Goal: Find specific page/section: Find specific page/section

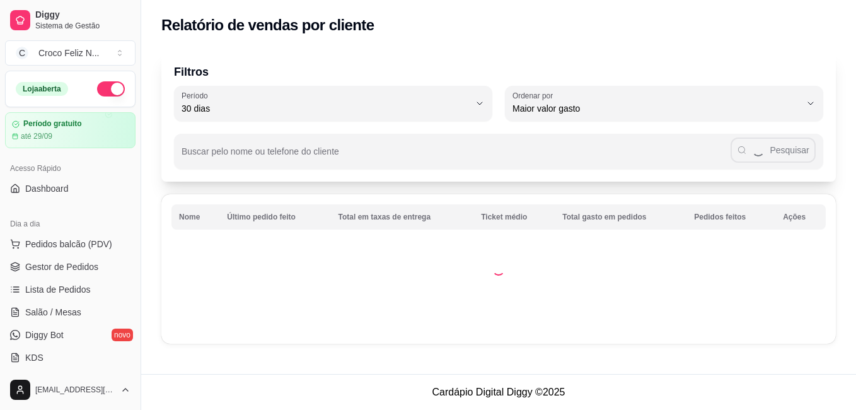
select select "30"
select select "HIGHEST_TOTAL_SPENT_WITH_ORDERS"
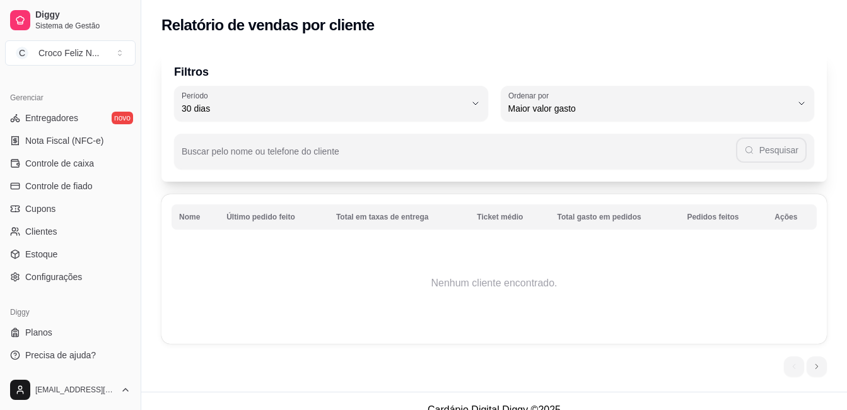
scroll to position [497, 0]
click at [137, 78] on button "Toggle Sidebar" at bounding box center [141, 205] width 10 height 410
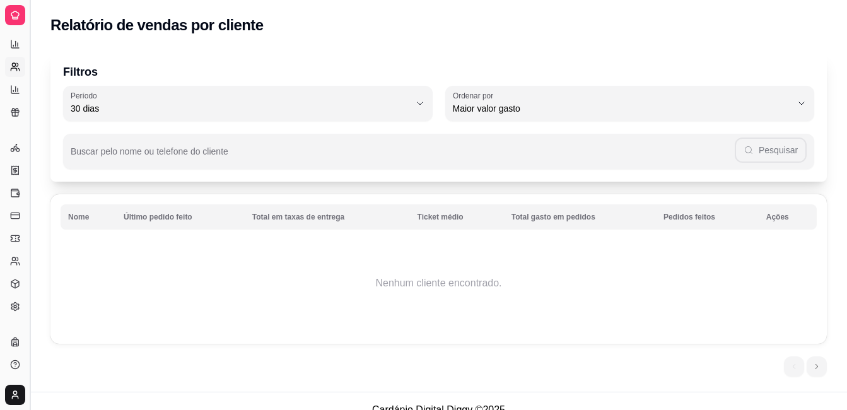
scroll to position [243, 0]
click at [30, 93] on button "Toggle Sidebar" at bounding box center [30, 205] width 10 height 410
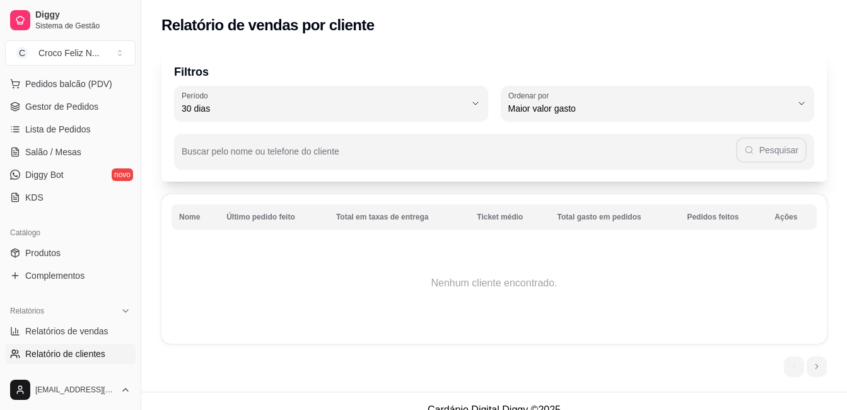
scroll to position [135, 0]
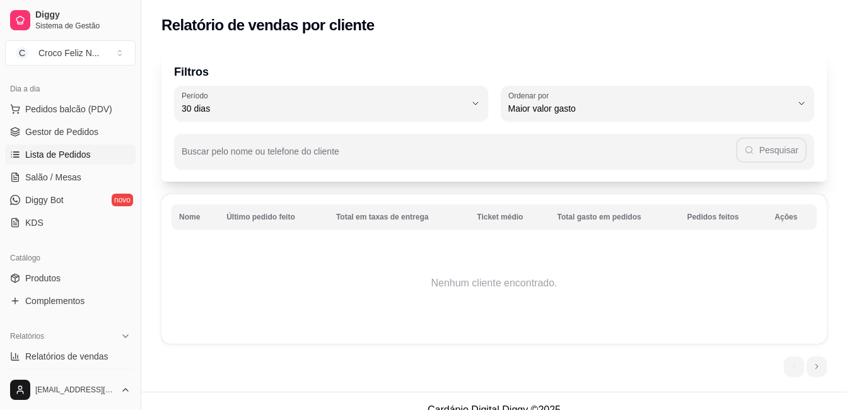
click at [43, 151] on span "Lista de Pedidos" at bounding box center [58, 154] width 66 height 13
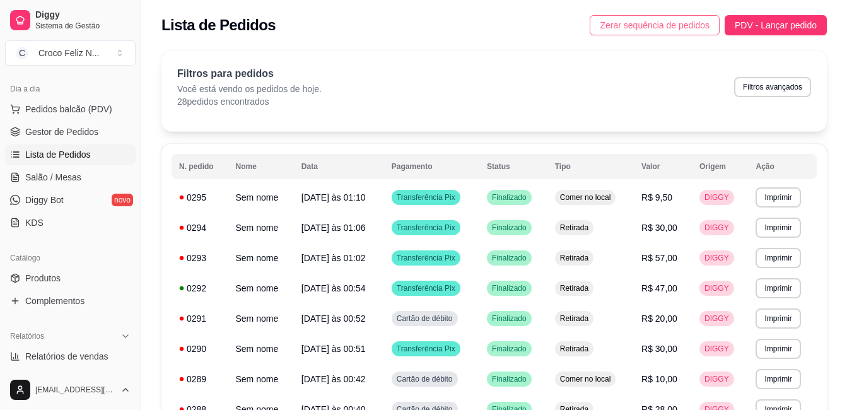
click at [640, 27] on span "Zerar sequência de pedidos" at bounding box center [654, 25] width 110 height 14
click at [81, 124] on link "Gestor de Pedidos" at bounding box center [70, 132] width 130 height 20
